Goal: Find specific page/section

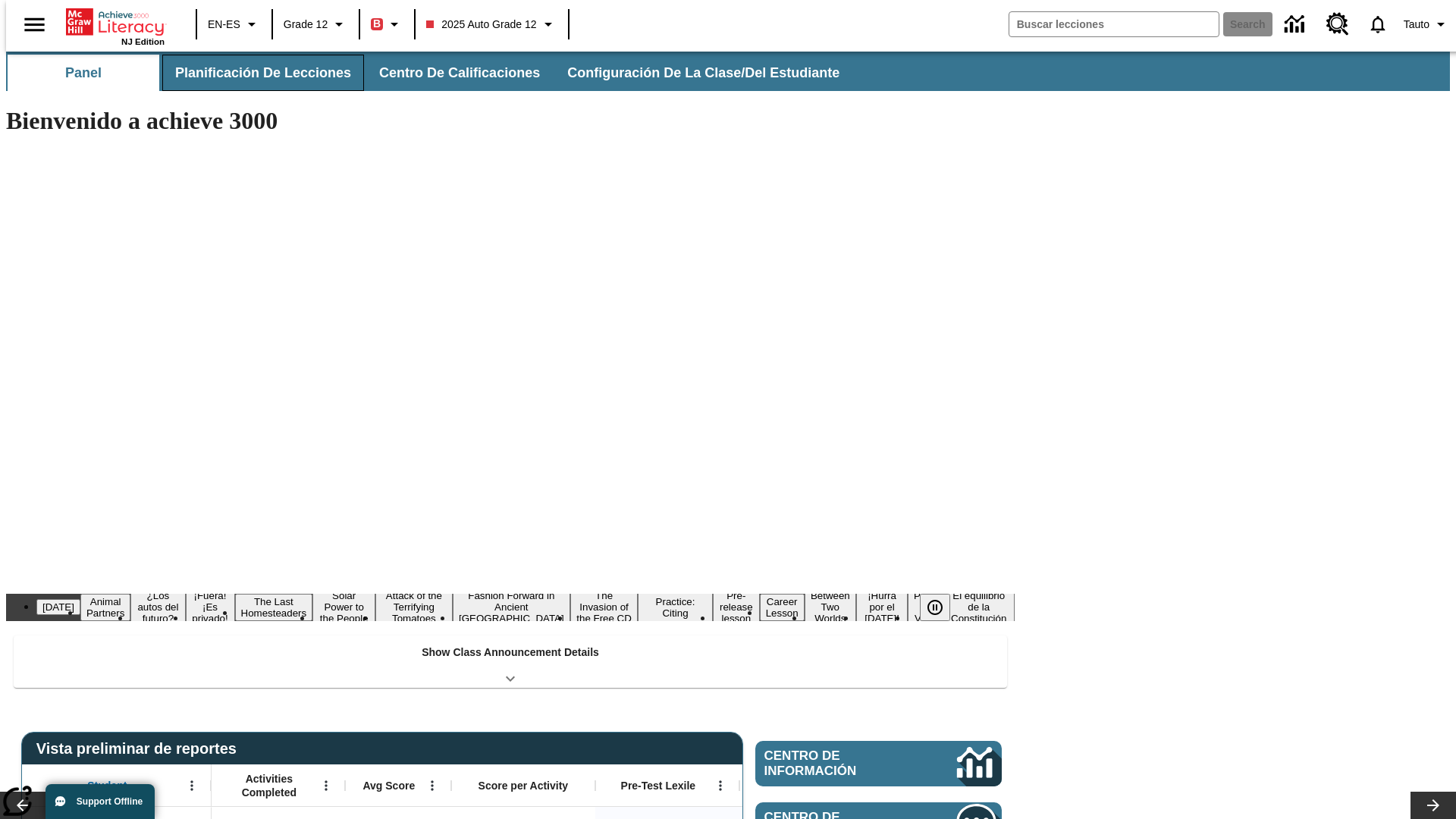
click at [254, 73] on button "Planificación de lecciones" at bounding box center [264, 72] width 202 height 36
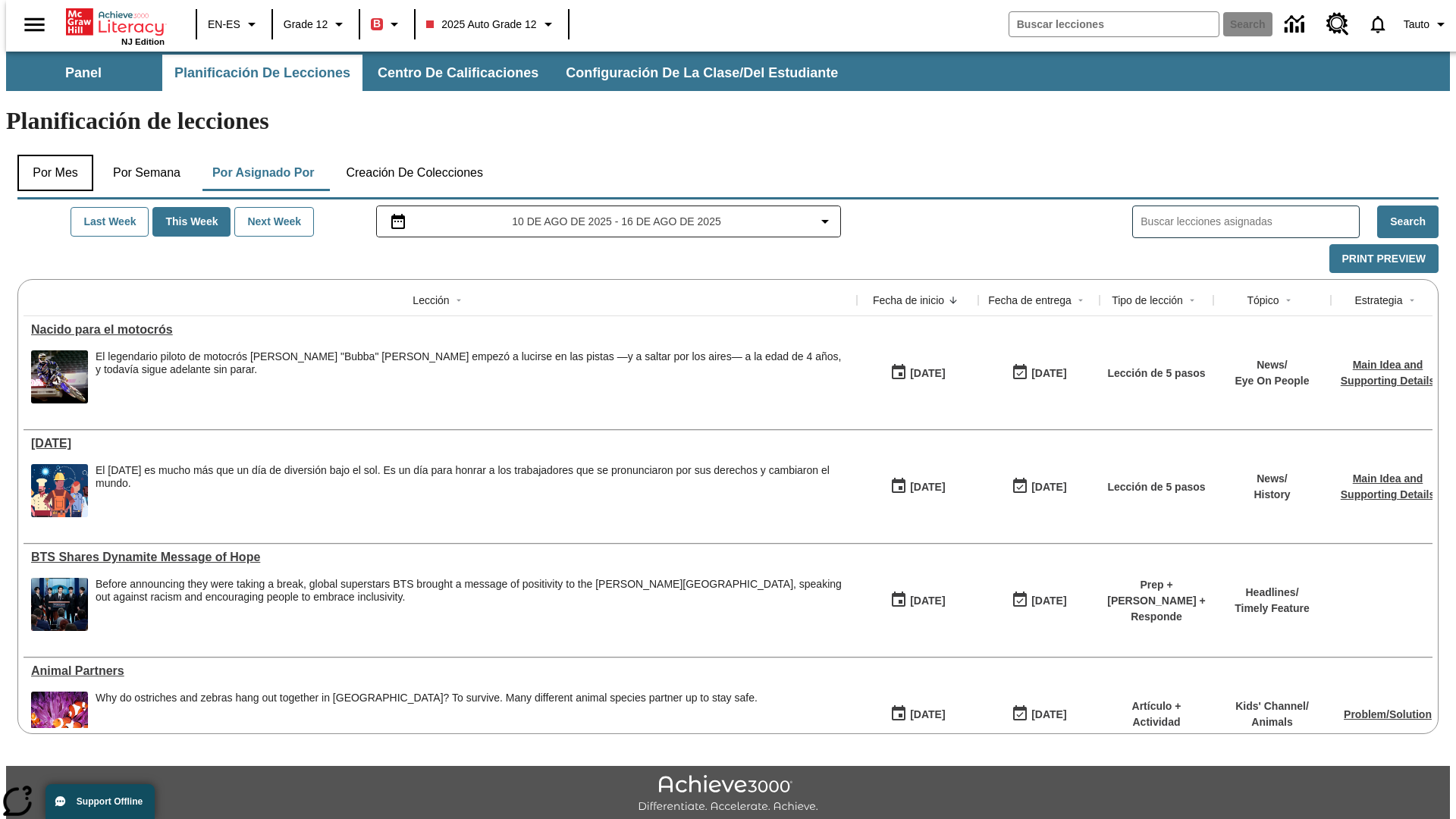
click at [50, 154] on button "Por mes" at bounding box center [55, 172] width 76 height 36
